Goal: Information Seeking & Learning: Learn about a topic

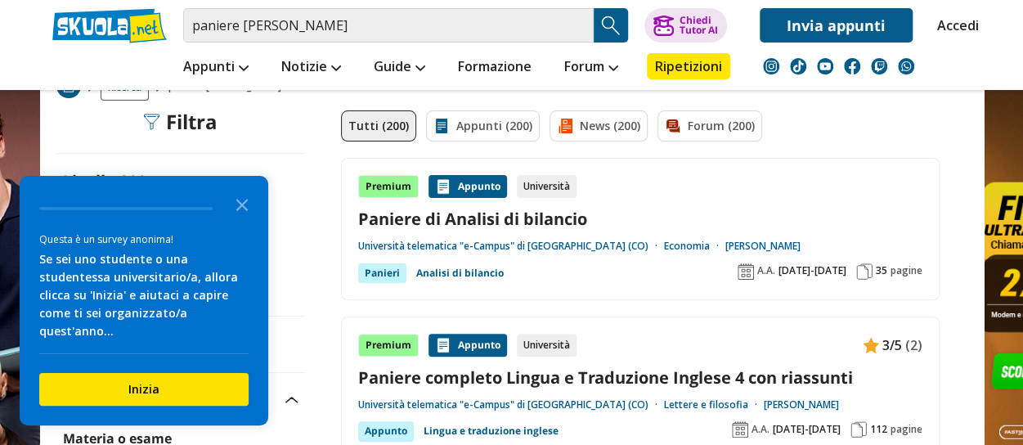
scroll to position [283, 0]
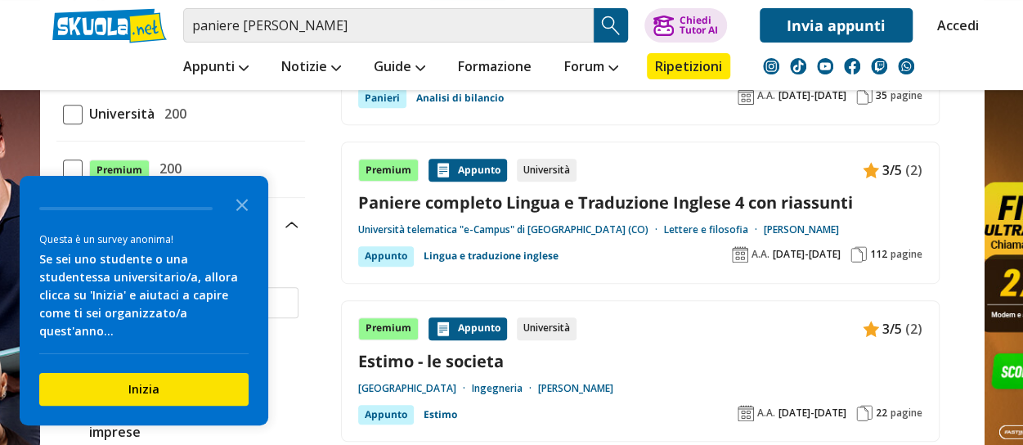
click at [695, 244] on div "Premium Appunto Università 3/5 (2) Paniere completo Lingua e Traduzione Inglese…" at bounding box center [640, 213] width 564 height 108
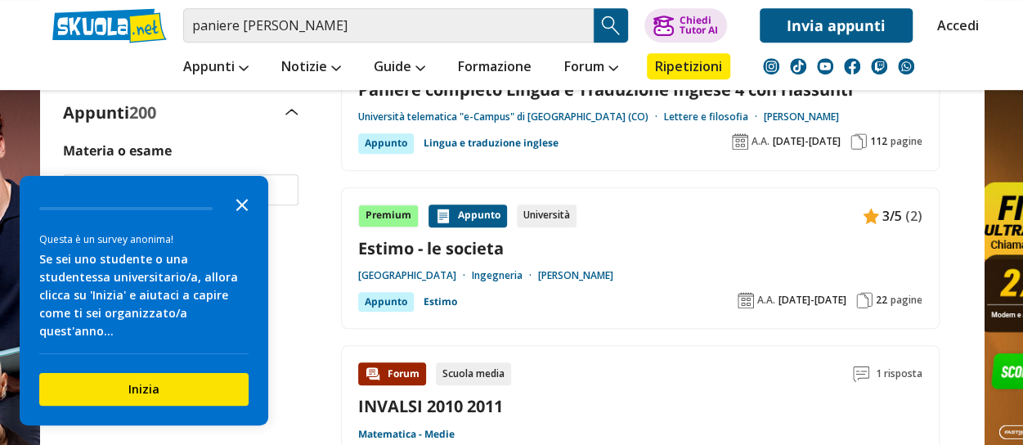
click at [240, 220] on icon "Close the survey" at bounding box center [242, 203] width 33 height 33
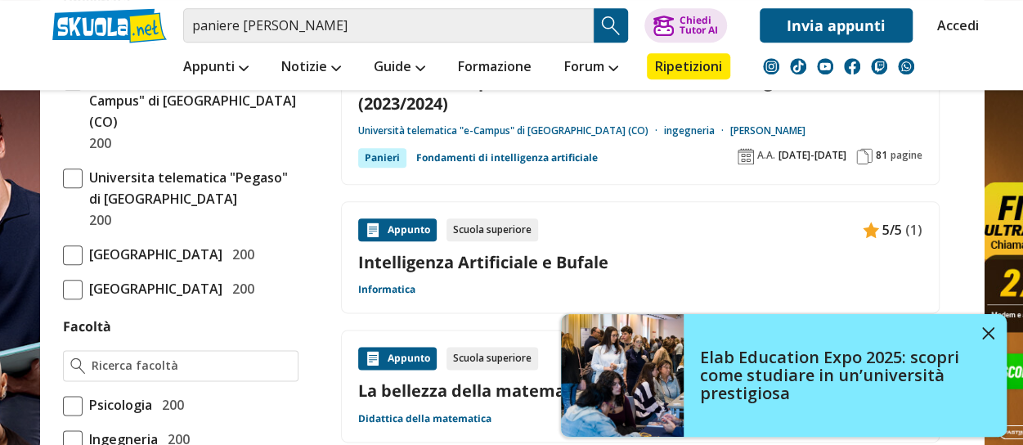
scroll to position [928, 0]
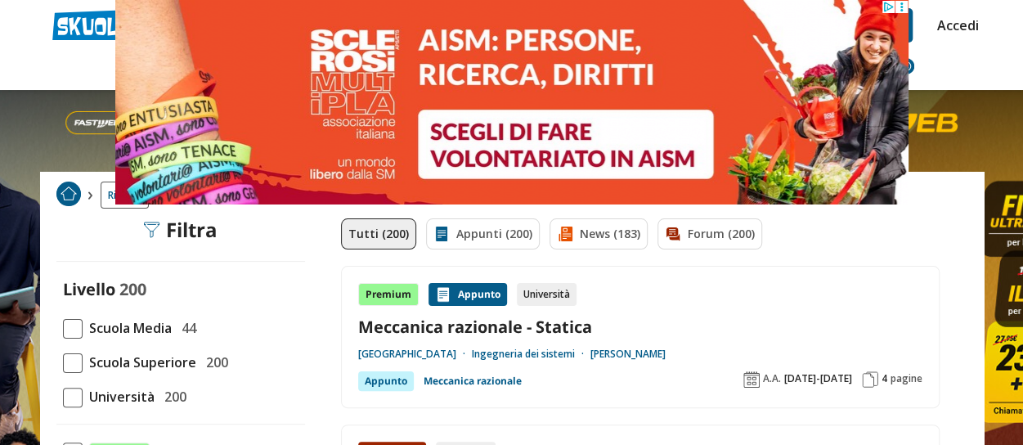
drag, startPoint x: 925, startPoint y: 214, endPoint x: 984, endPoint y: 20, distance: 202.7
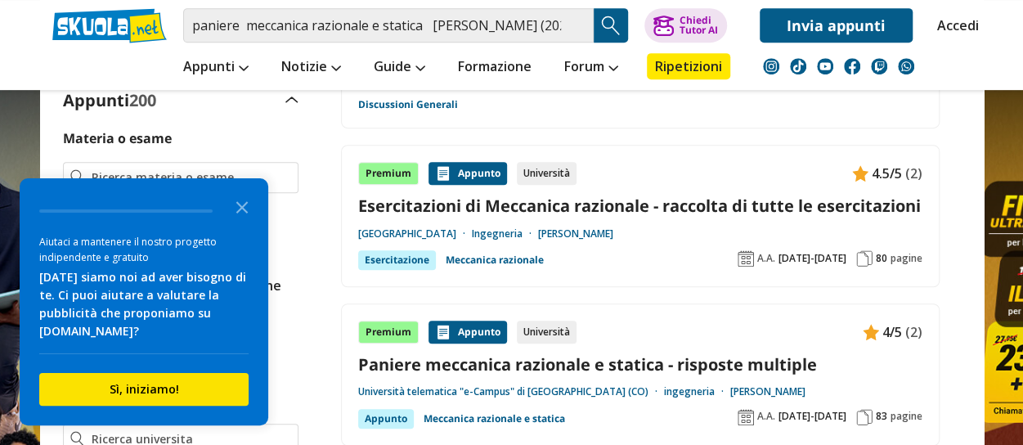
scroll to position [448, 0]
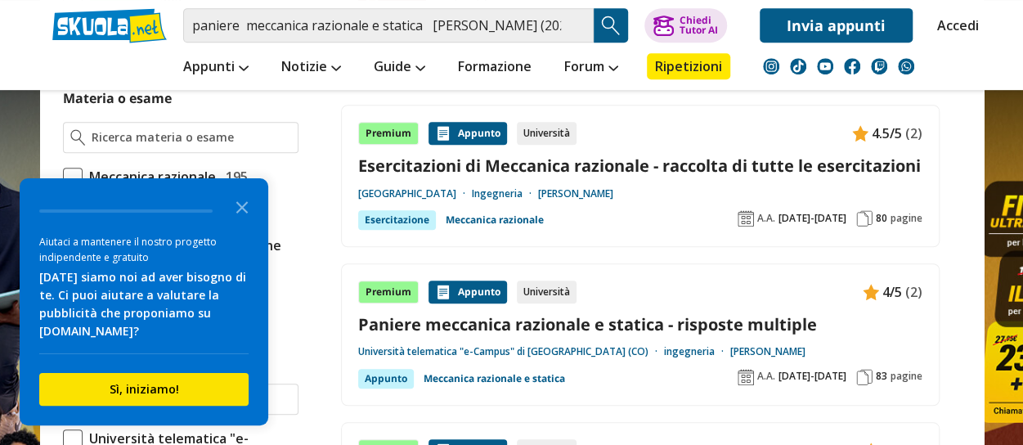
click at [967, 22] on link "Accedi" at bounding box center [954, 25] width 34 height 34
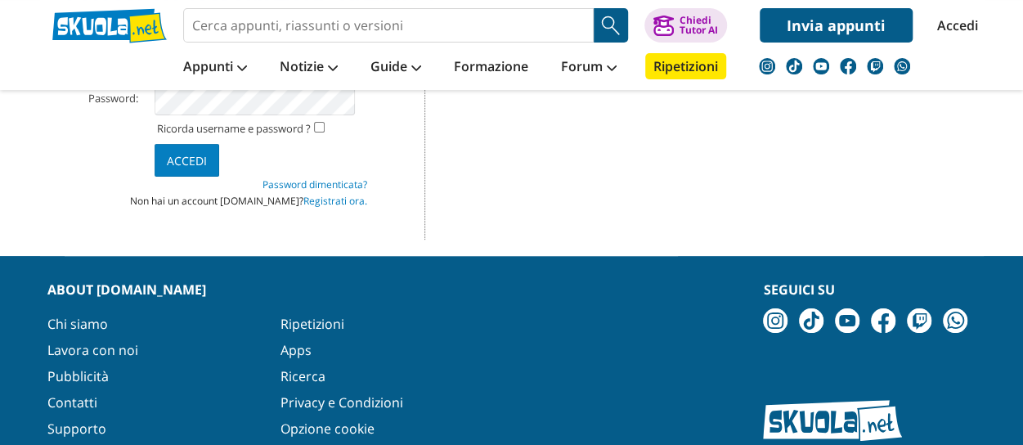
scroll to position [57, 0]
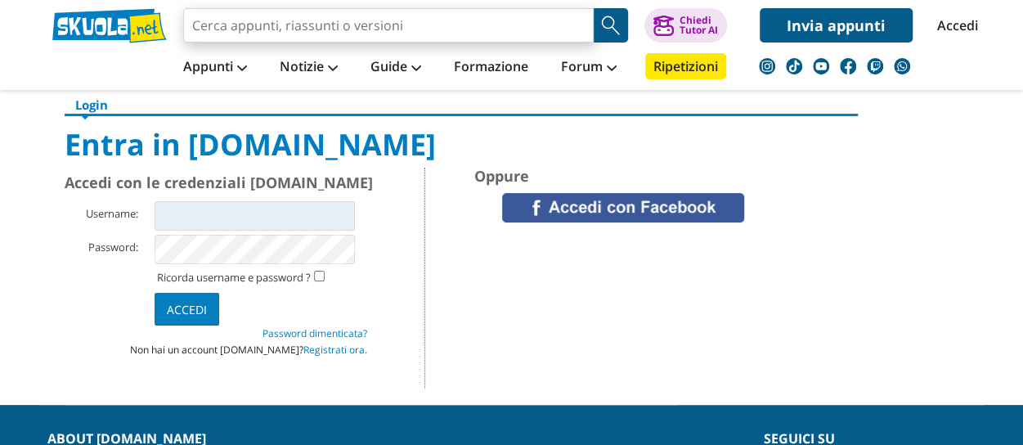
click at [271, 18] on input "search" at bounding box center [388, 25] width 410 height 34
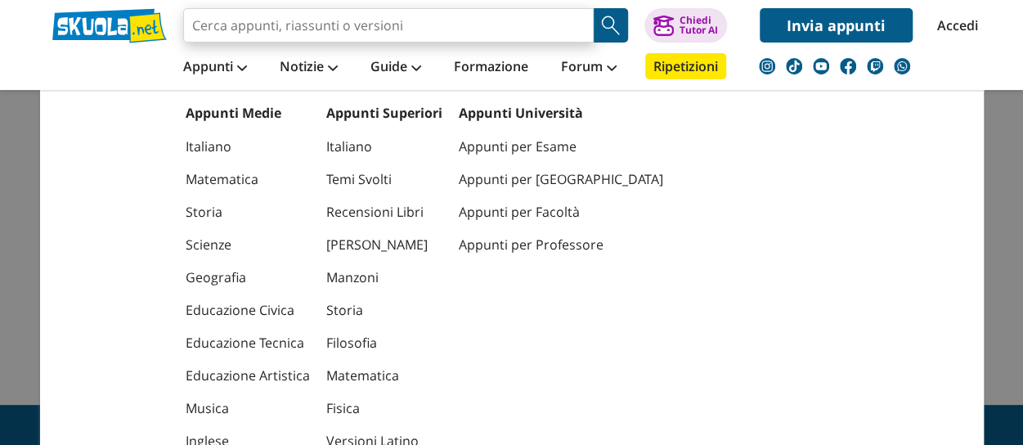
paste input "GEOTECNICA E FONDAZIONI, Cattoni Elisabetta, Ecampus, 2025"
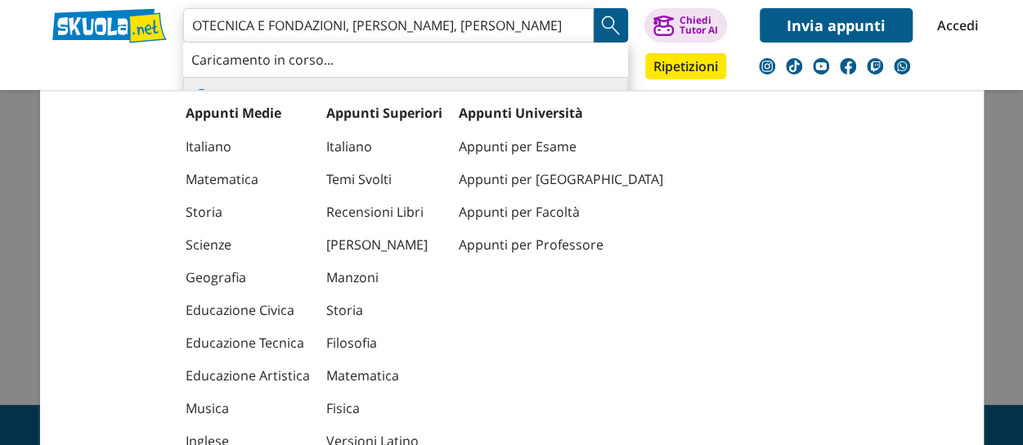
type input "GEOTECNICA E FONDAZIONI, Cattoni Elisabetta, Ecampus, 2025"
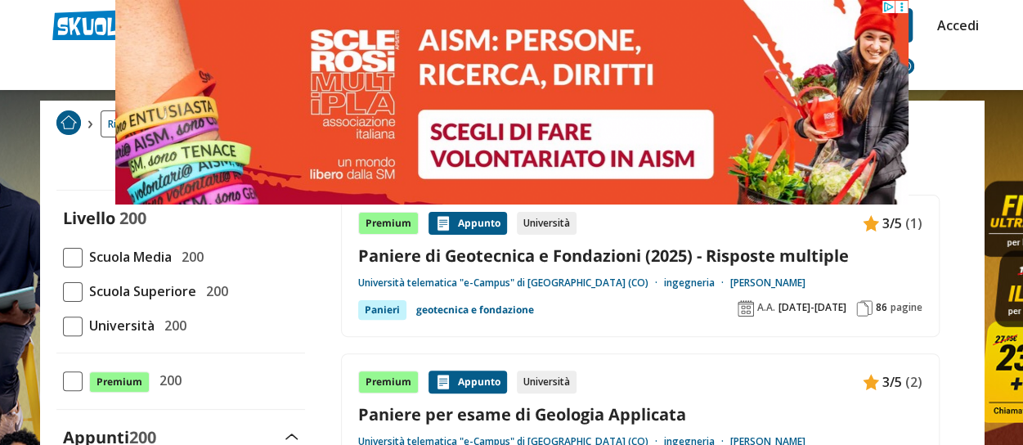
scroll to position [58, 0]
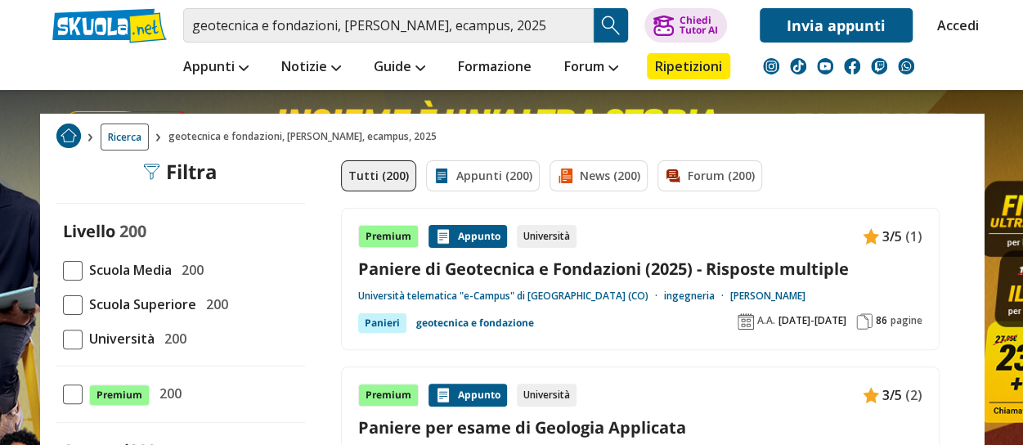
click at [898, 225] on div "3/5 (1)" at bounding box center [892, 236] width 60 height 23
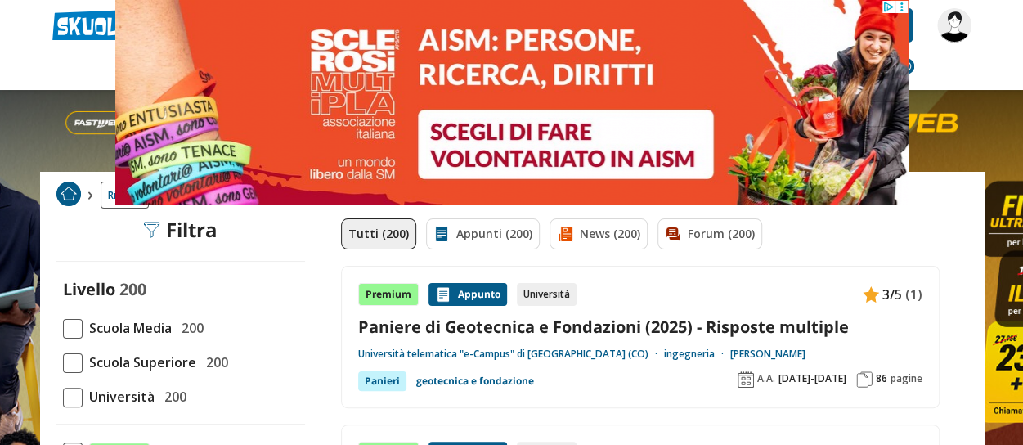
scroll to position [34, 0]
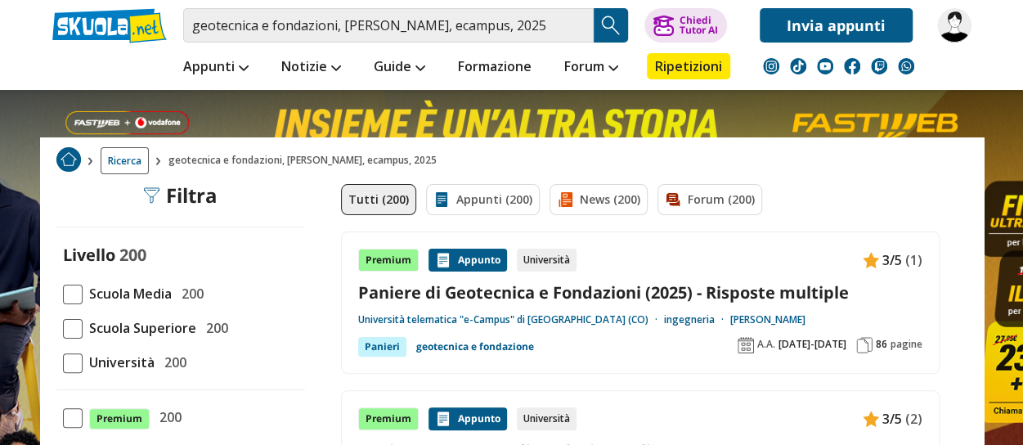
click at [533, 295] on link "Paniere di Geotecnica e Fondazioni (2025) - Risposte multiple" at bounding box center [640, 292] width 564 height 22
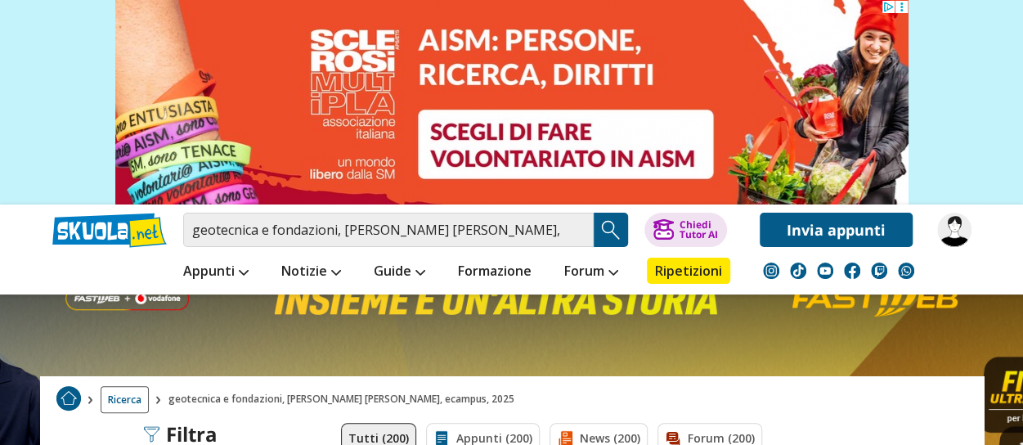
scroll to position [74, 0]
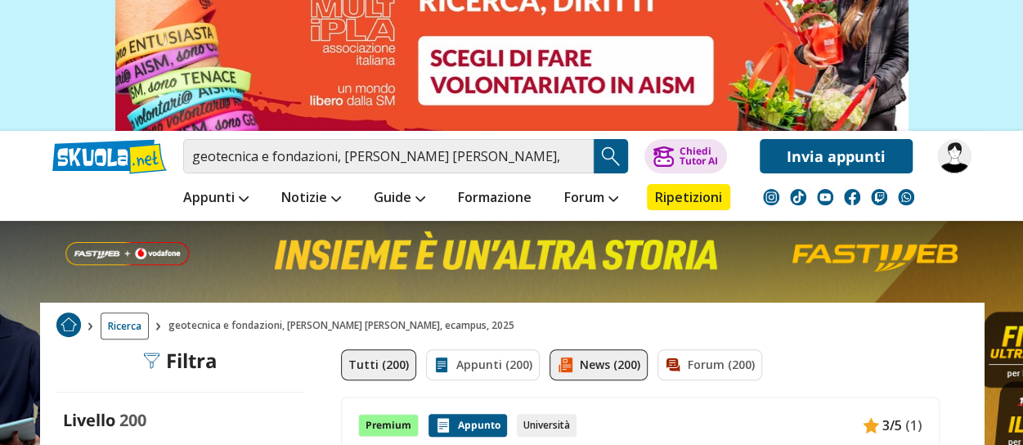
click at [601, 370] on link "News (200)" at bounding box center [598, 364] width 98 height 31
click at [885, 334] on ol "Ricerca" at bounding box center [509, 325] width 907 height 27
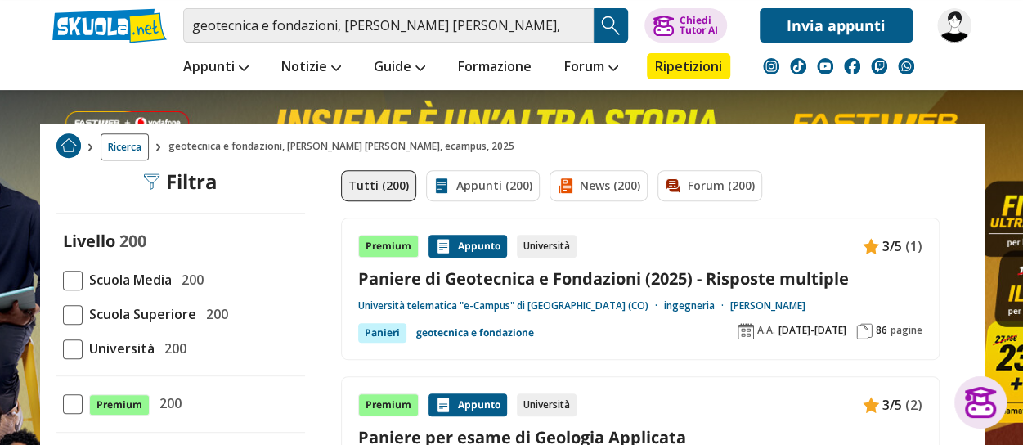
scroll to position [217, 0]
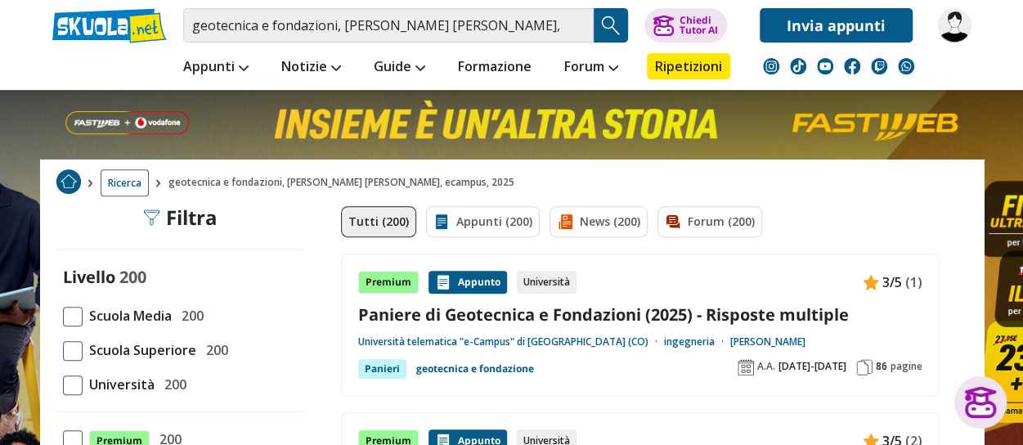
click at [478, 280] on div "Appunto" at bounding box center [467, 282] width 78 height 23
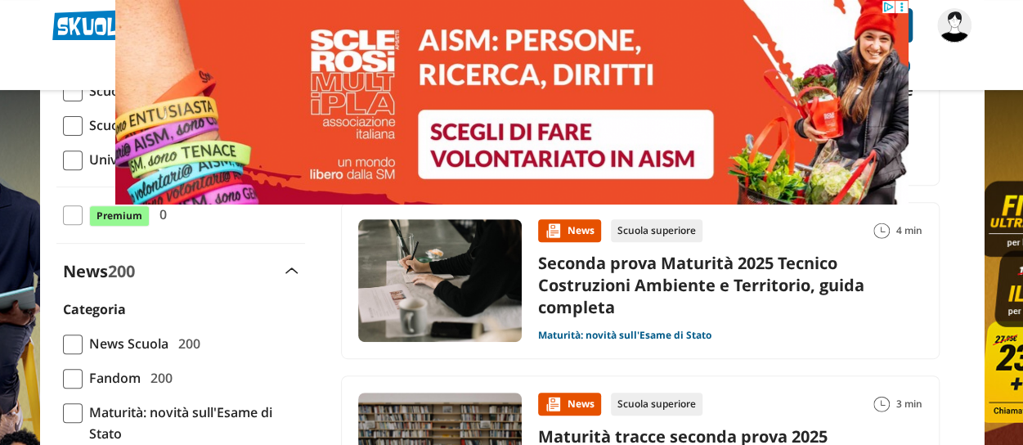
scroll to position [239, 0]
